Goal: Check status: Check status

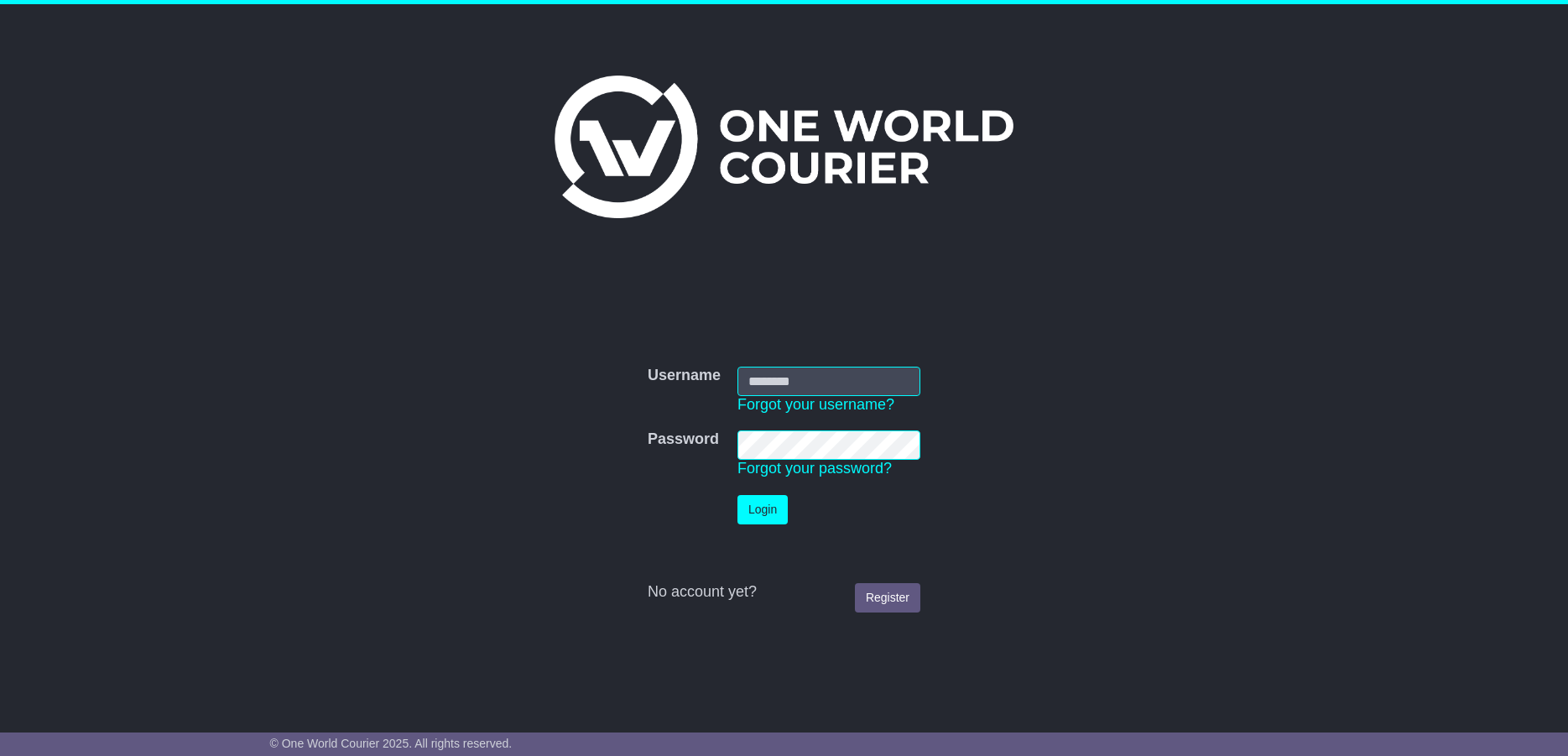
click at [788, 374] on input "Username" at bounding box center [829, 381] width 183 height 30
type input "**********"
click at [767, 510] on button "Login" at bounding box center [763, 510] width 50 height 30
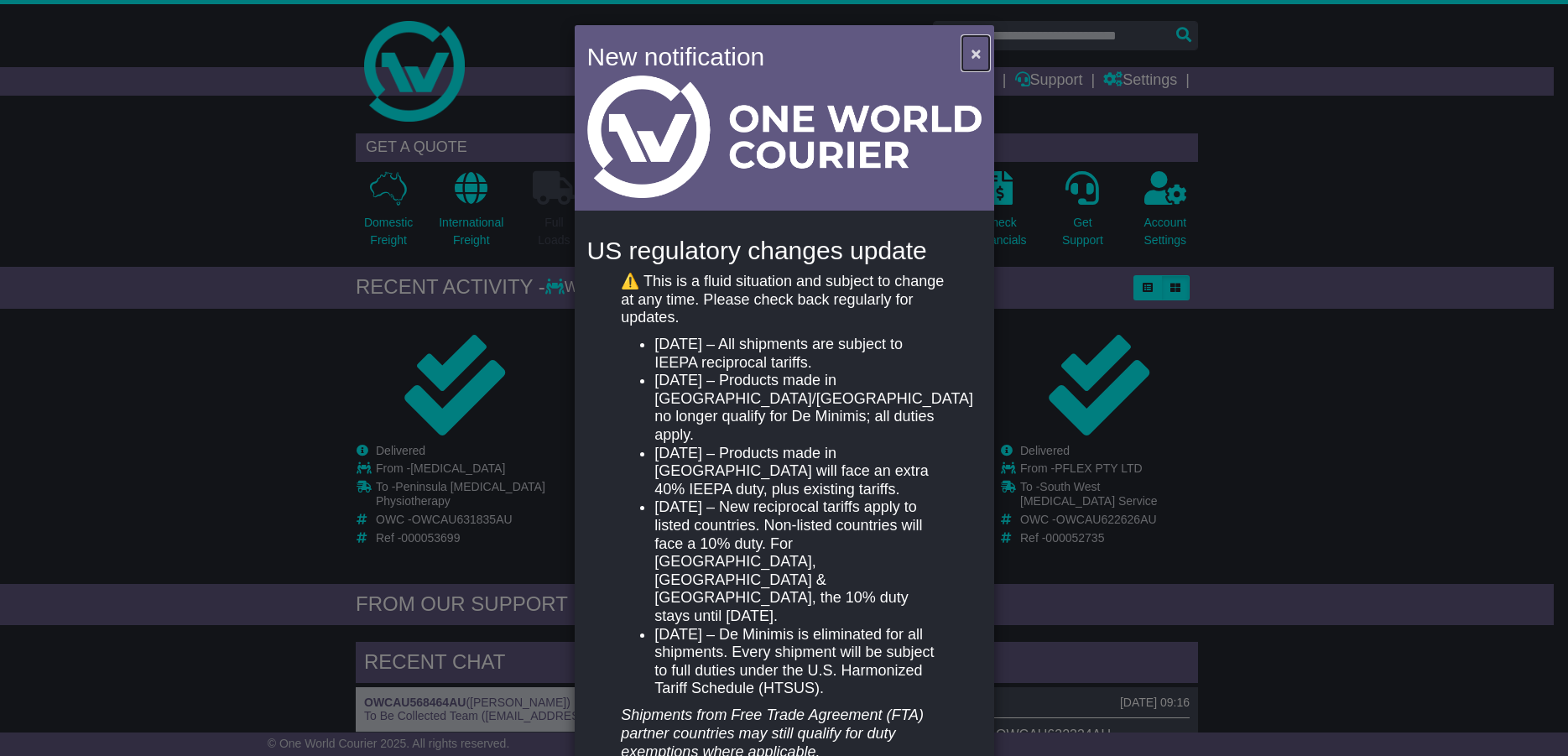
click at [971, 47] on span "×" at bounding box center [976, 53] width 10 height 20
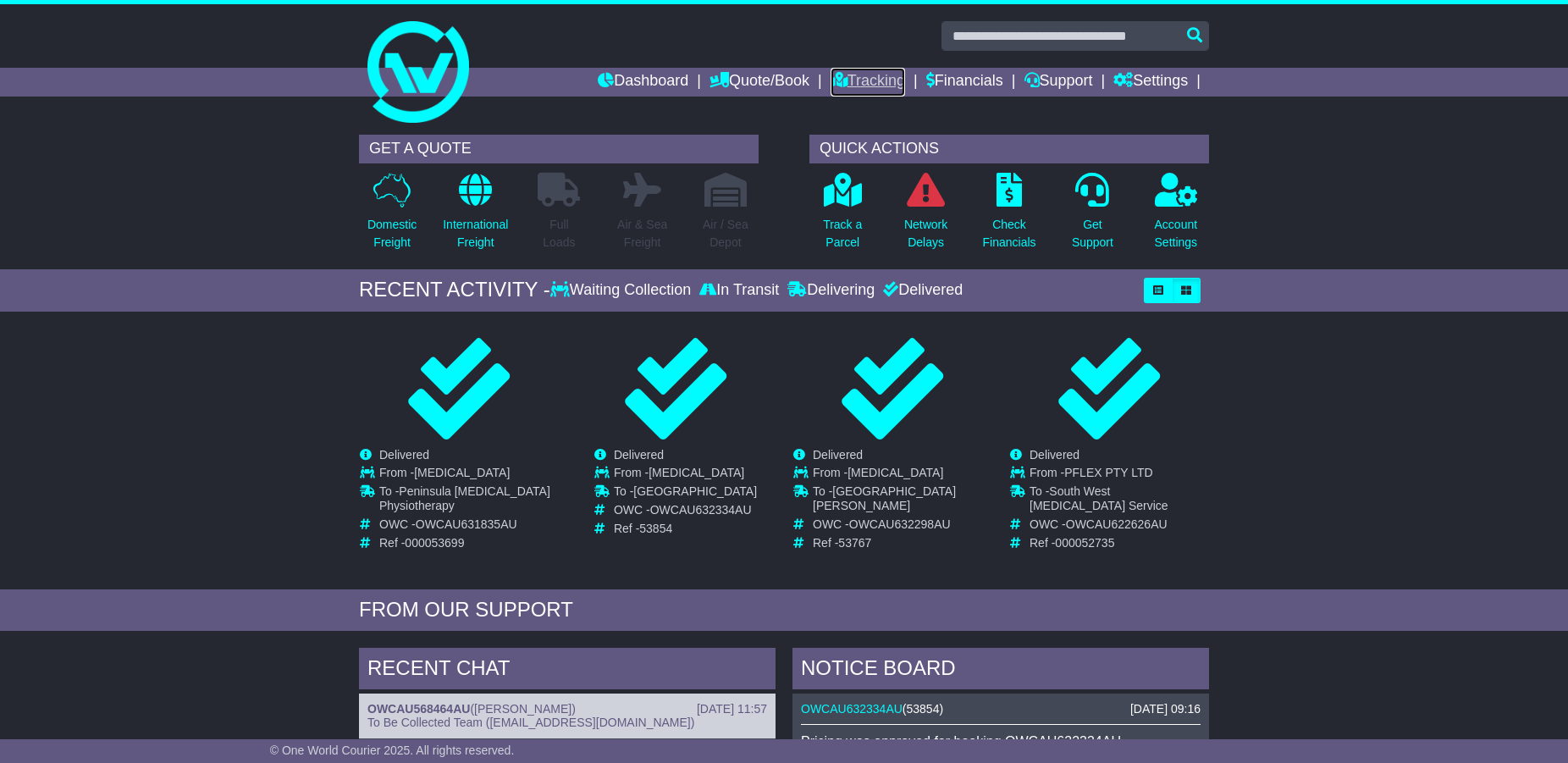
click at [866, 78] on link "Tracking" at bounding box center [867, 82] width 74 height 29
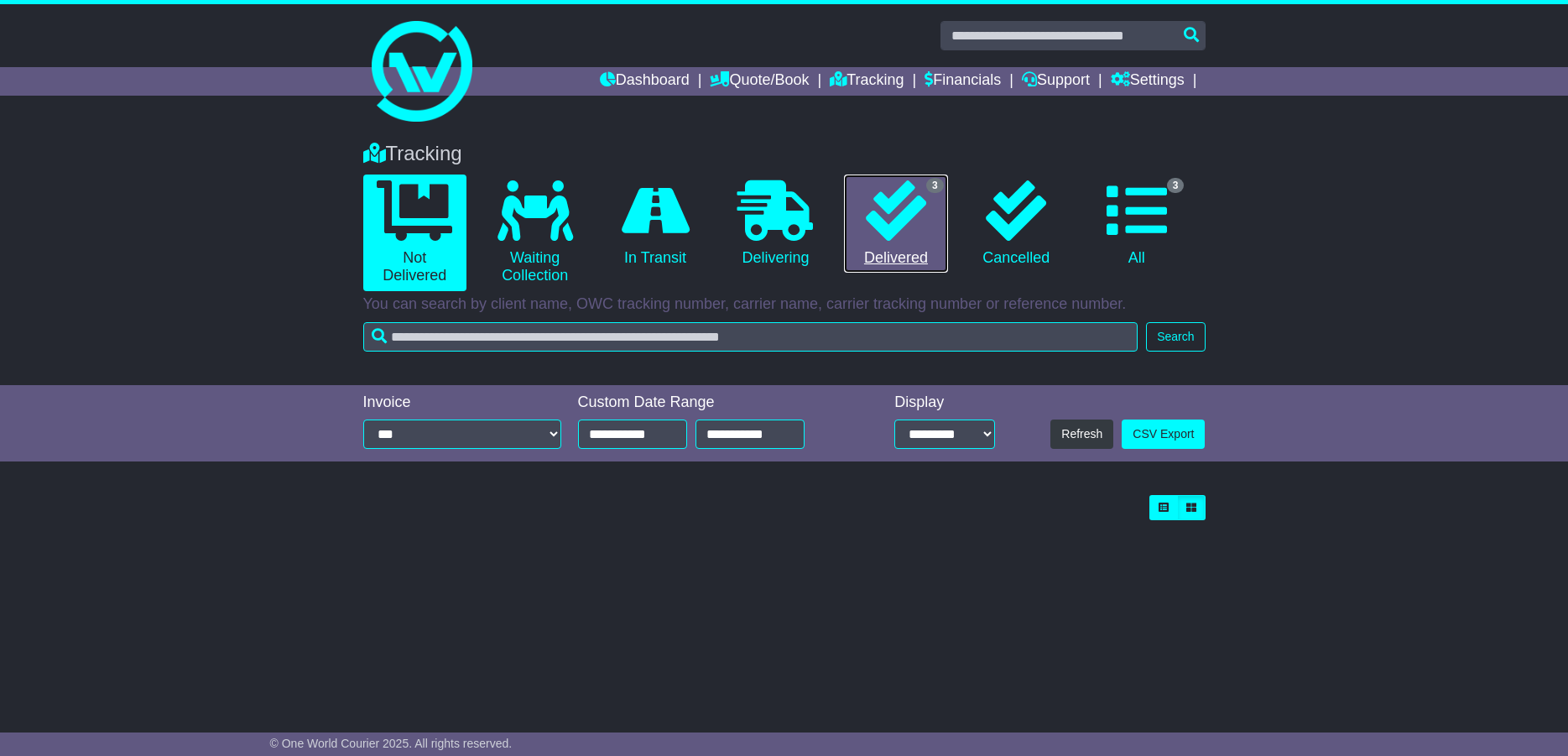
click at [897, 206] on icon at bounding box center [896, 210] width 60 height 60
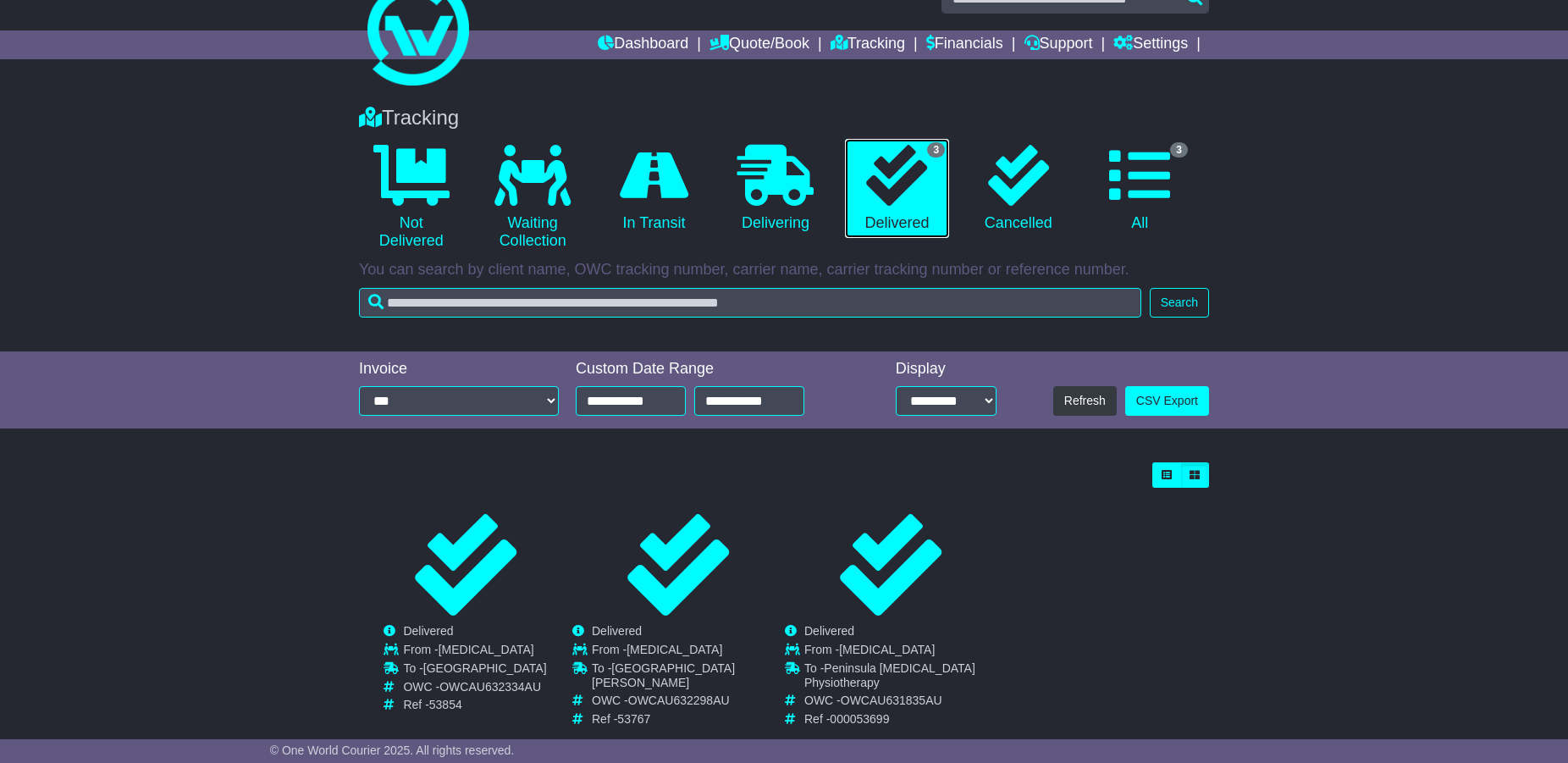
scroll to position [73, 0]
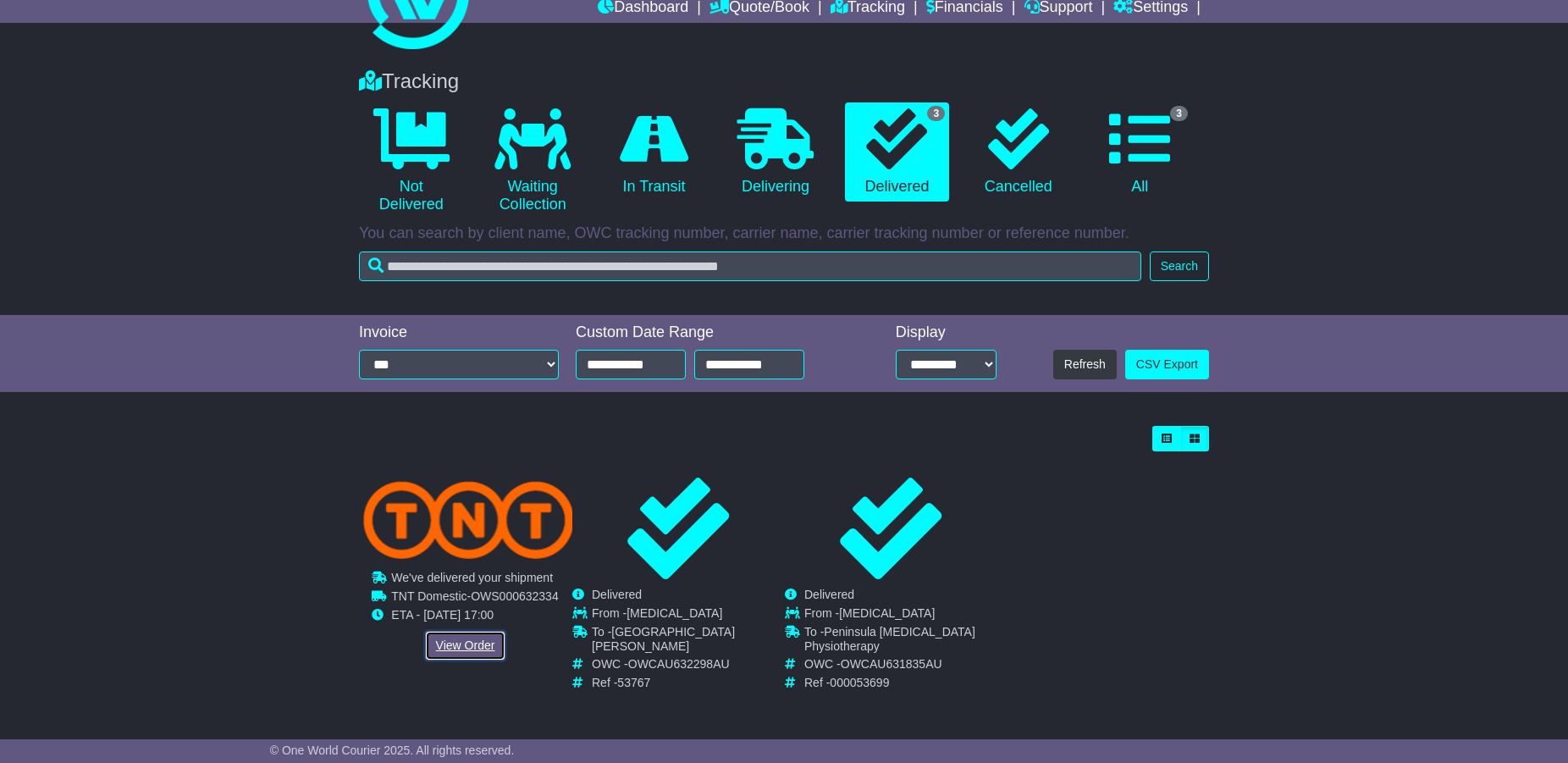
click at [457, 640] on link "View Order" at bounding box center [465, 646] width 82 height 30
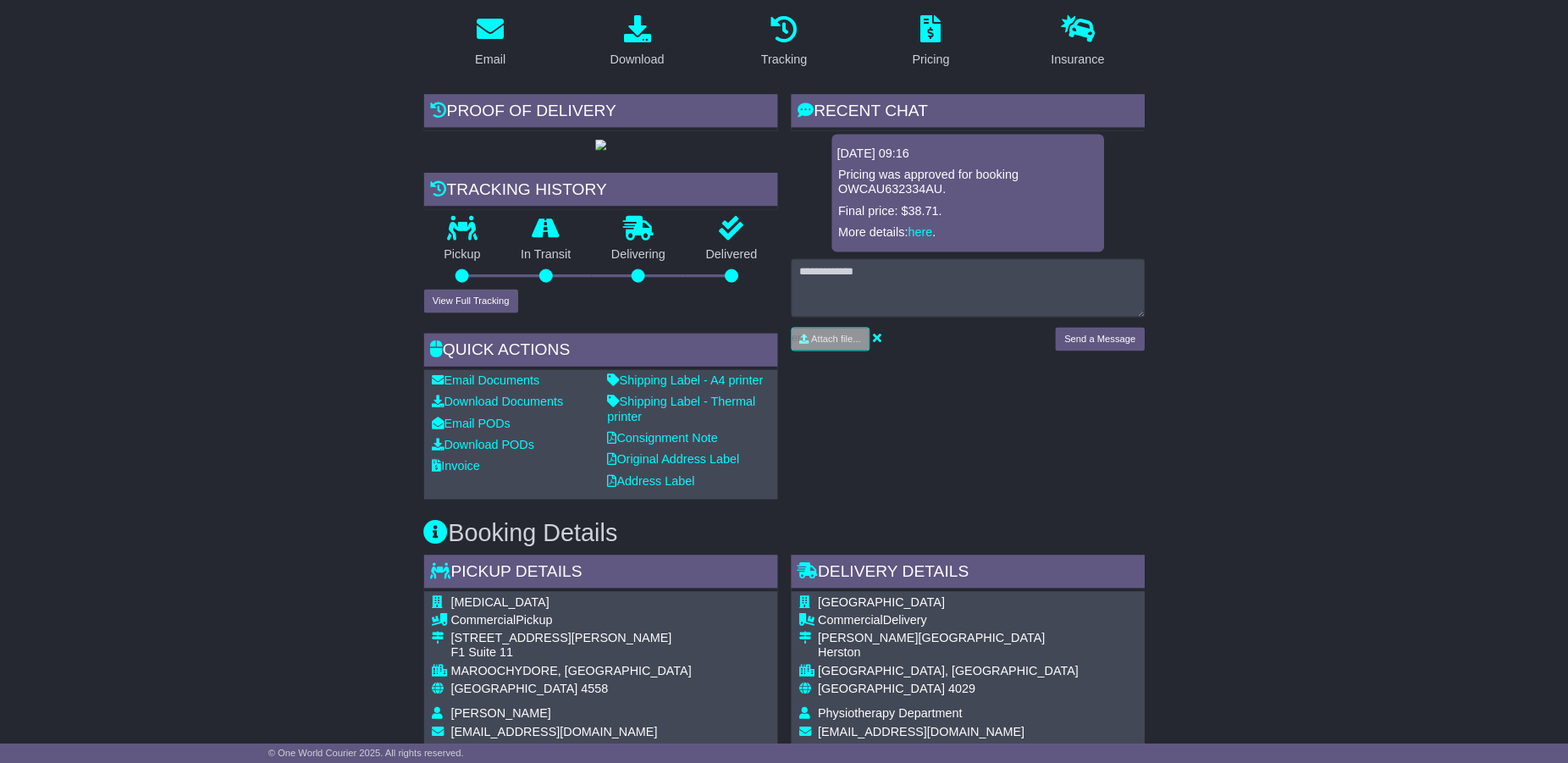
scroll to position [288, 0]
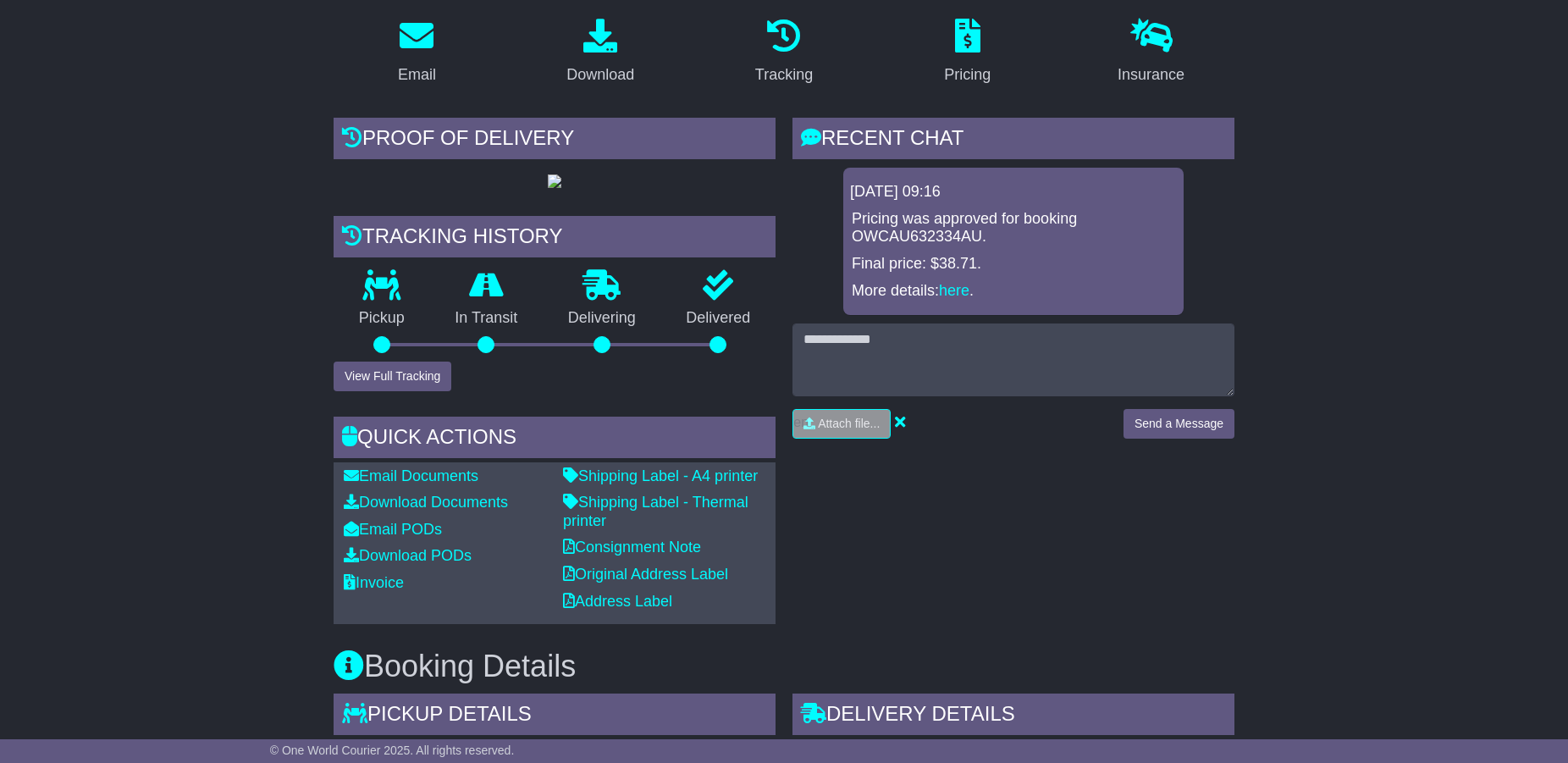
click at [922, 517] on div "RECENT CHAT Loading... No messages 21 Aug 2025 09:16 Pricing was approved for b…" at bounding box center [1012, 371] width 459 height 507
